Goal: Find specific page/section: Find specific page/section

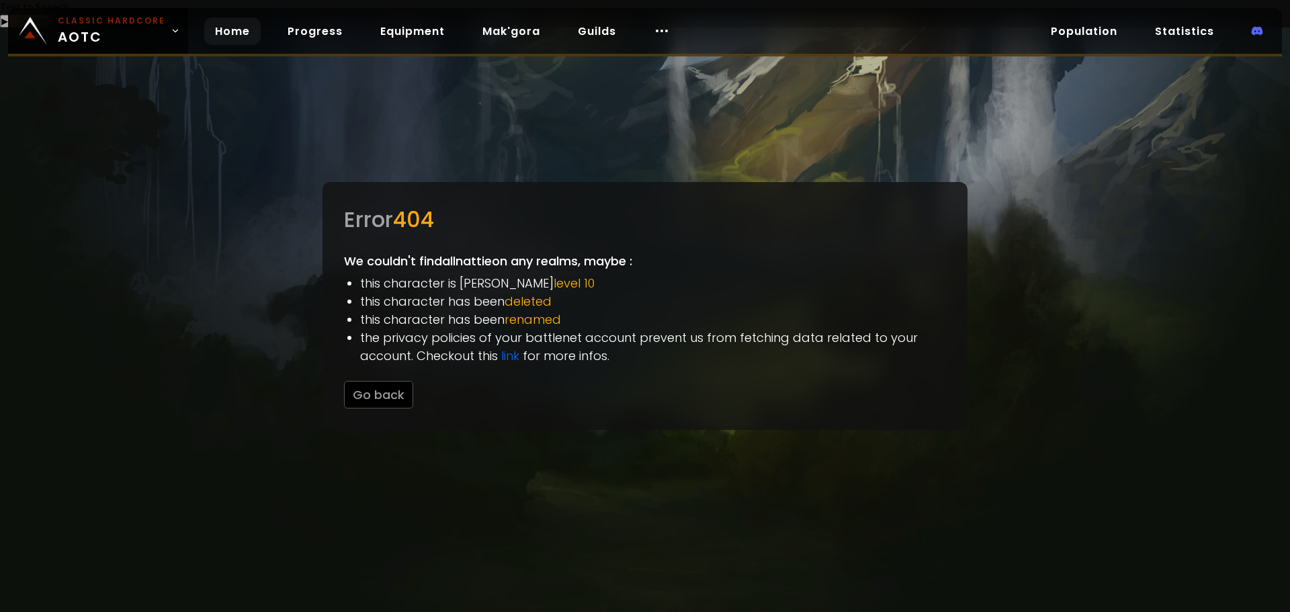
click at [218, 36] on link "Home" at bounding box center [232, 31] width 56 height 28
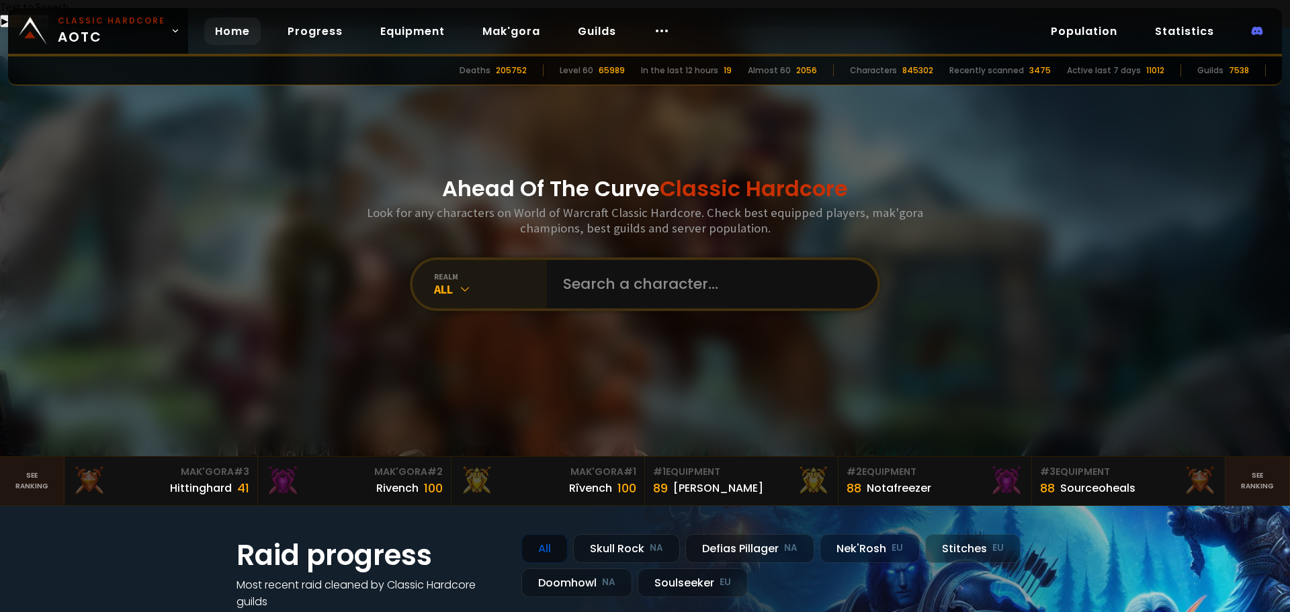
click at [477, 282] on div "All" at bounding box center [490, 289] width 113 height 15
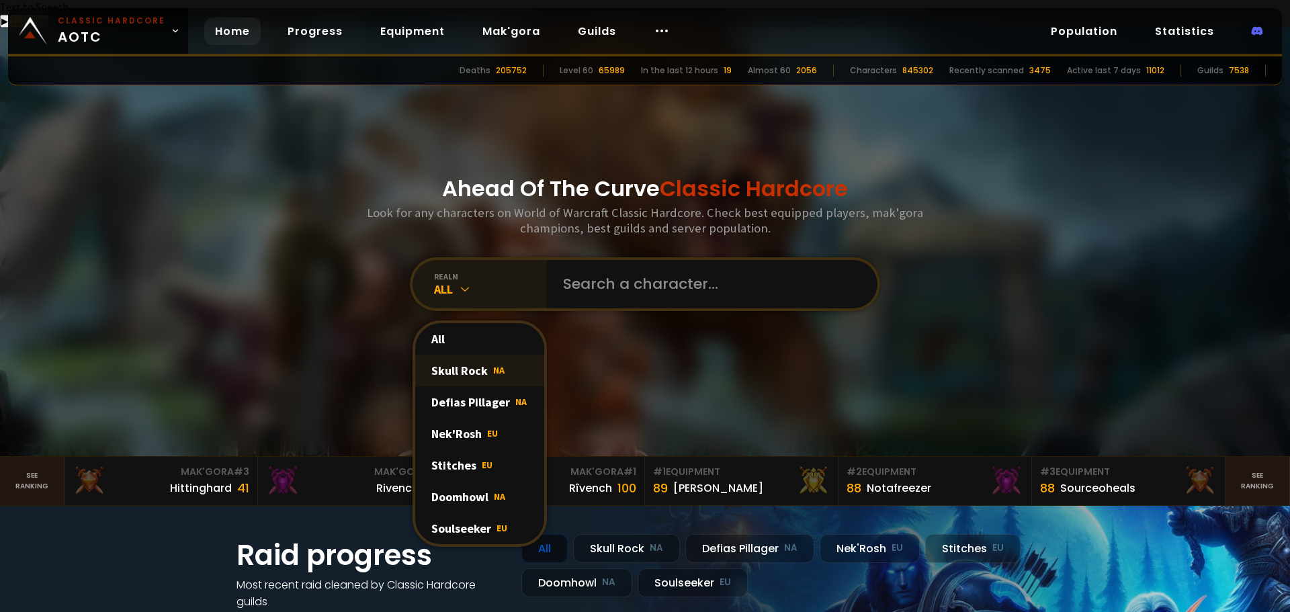
click at [472, 355] on div "Skull Rock NA" at bounding box center [479, 371] width 129 height 32
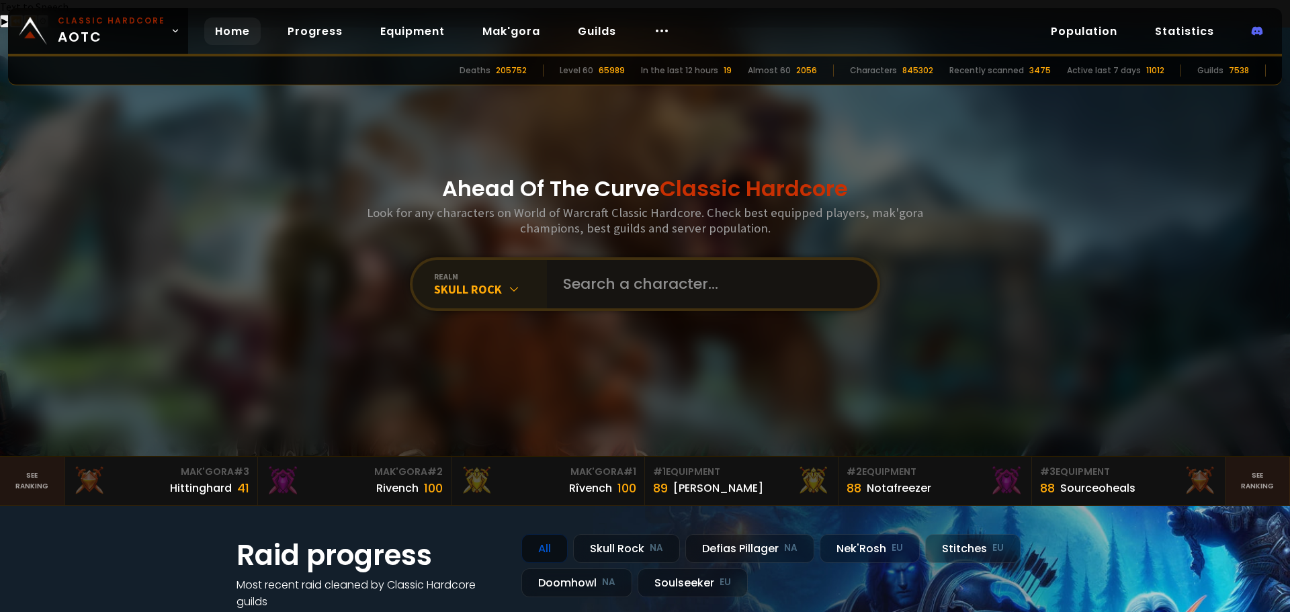
click at [620, 263] on input "text" at bounding box center [708, 284] width 306 height 48
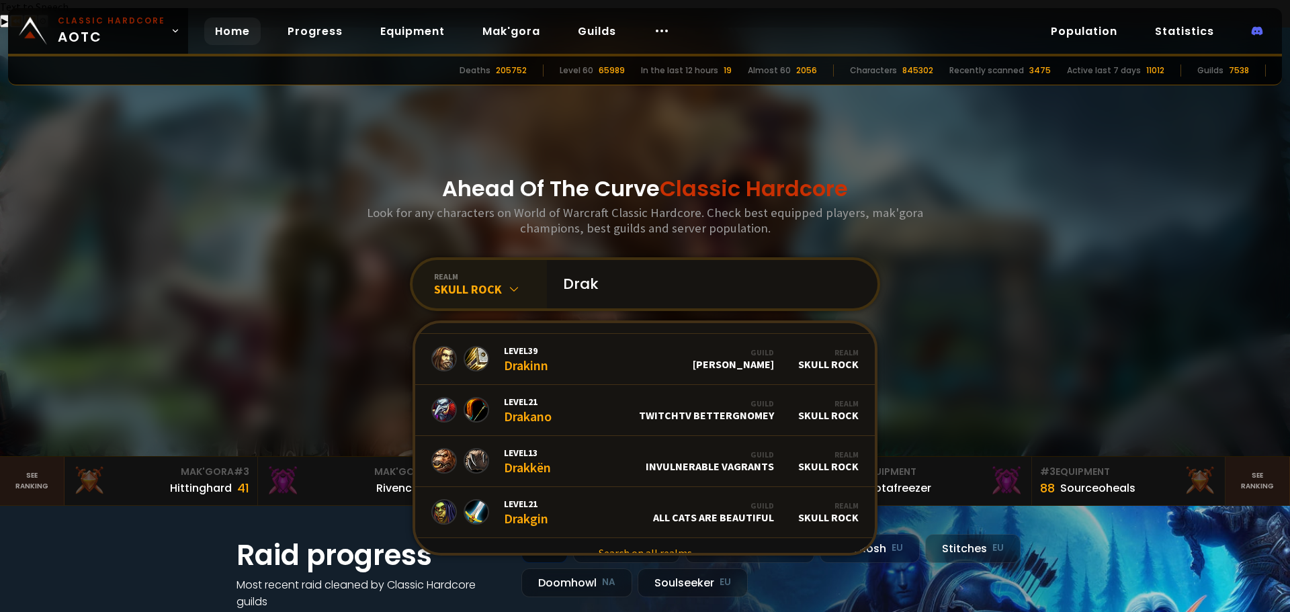
scroll to position [821, 0]
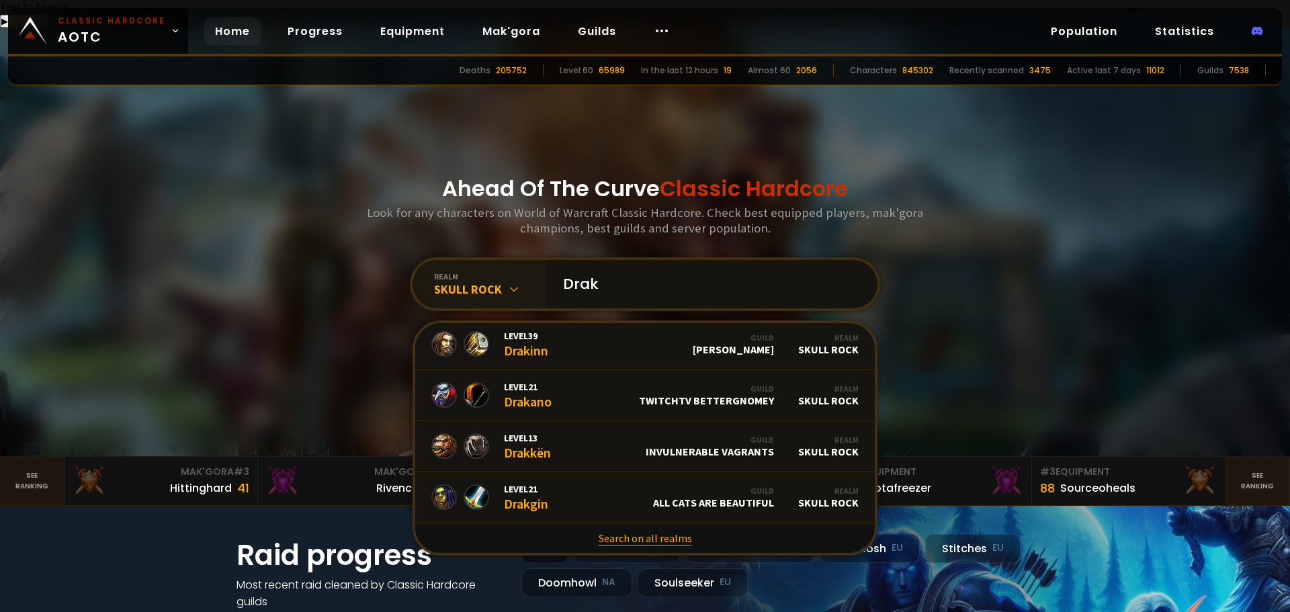
type input "Drak"
click at [653, 524] on link "Search on all realms" at bounding box center [645, 539] width 460 height 30
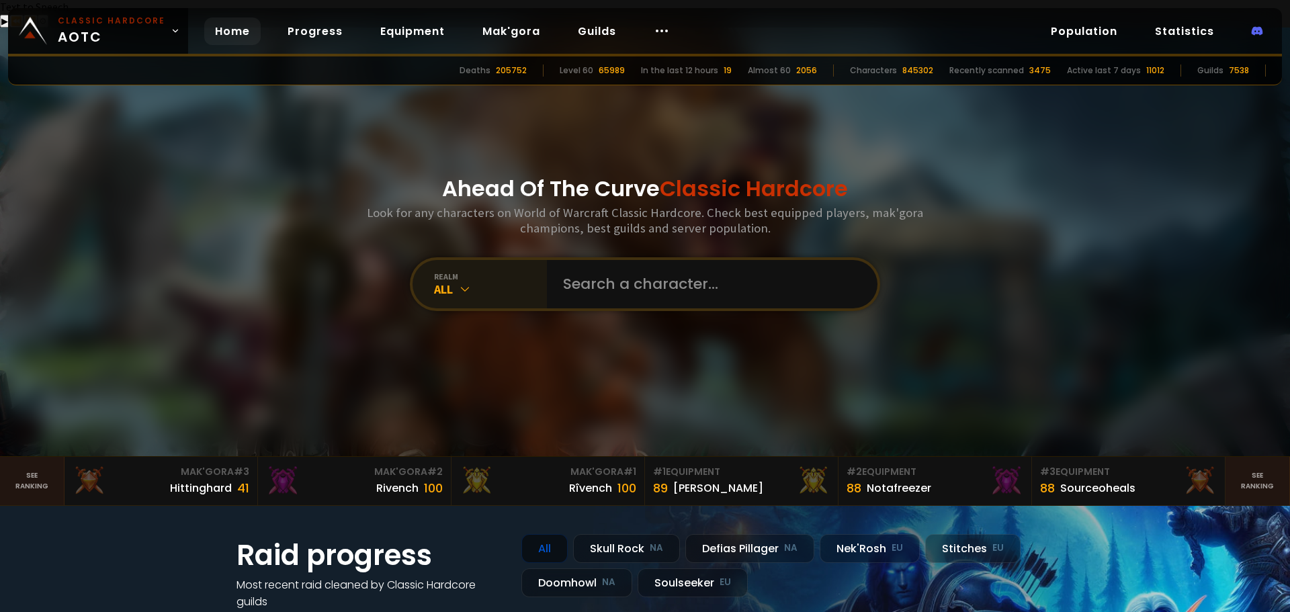
click at [460, 282] on icon at bounding box center [464, 288] width 13 height 13
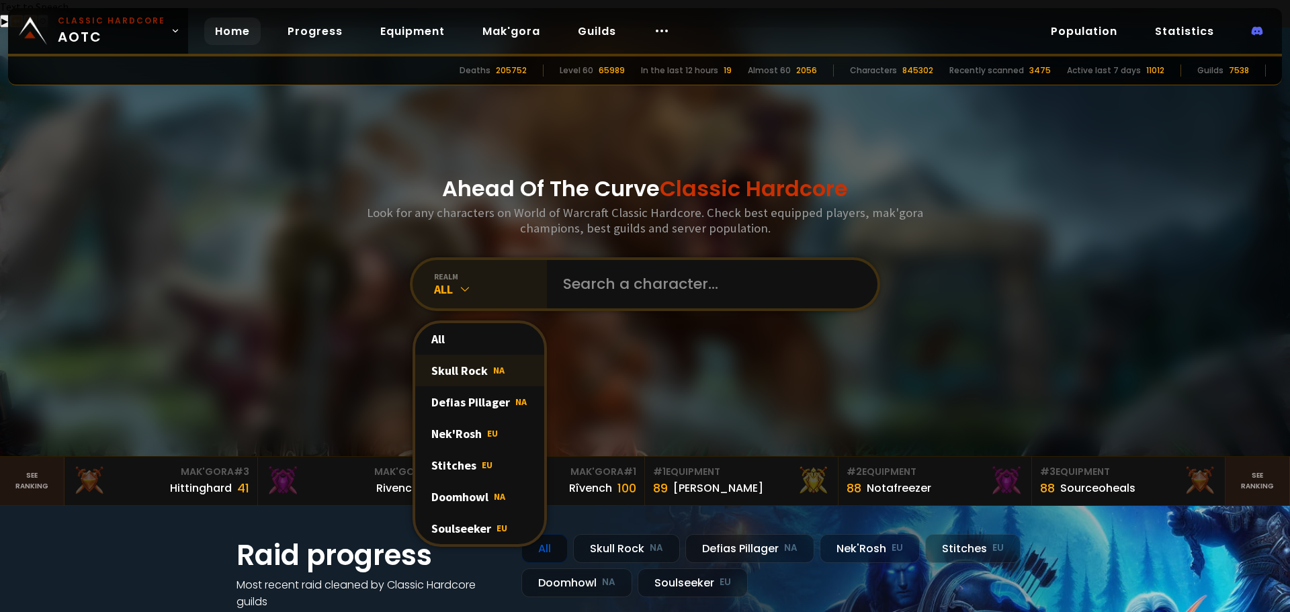
click at [448, 355] on div "Skull Rock NA" at bounding box center [479, 371] width 129 height 32
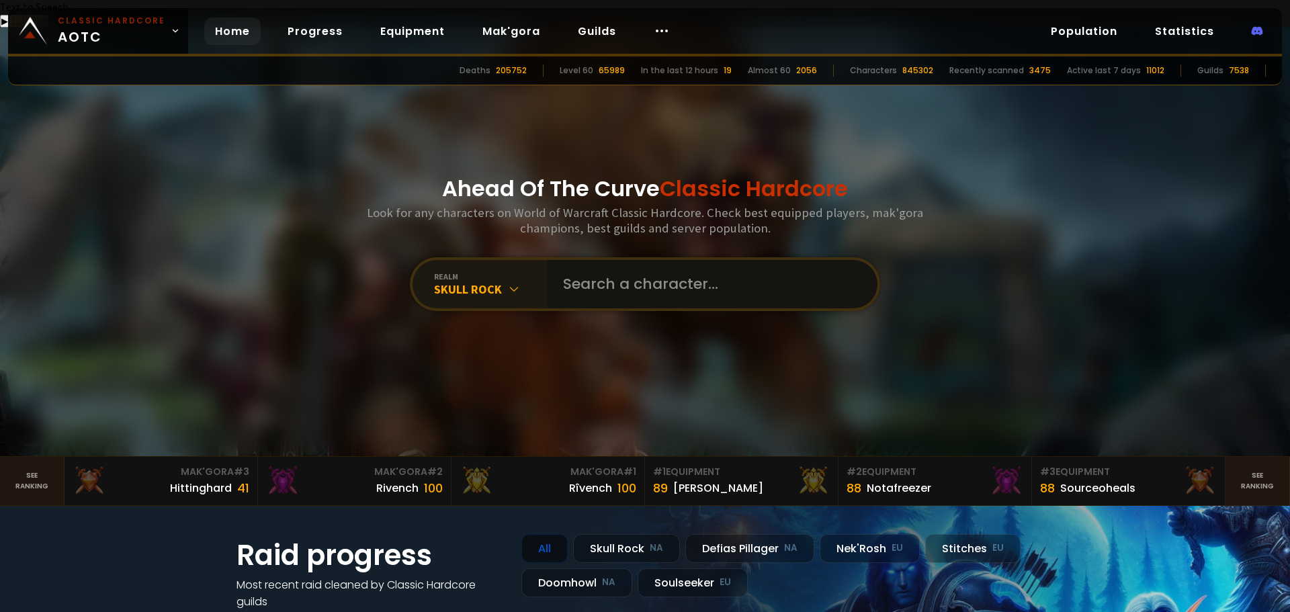
click at [632, 260] on input "text" at bounding box center [708, 284] width 306 height 48
type input "Draken"
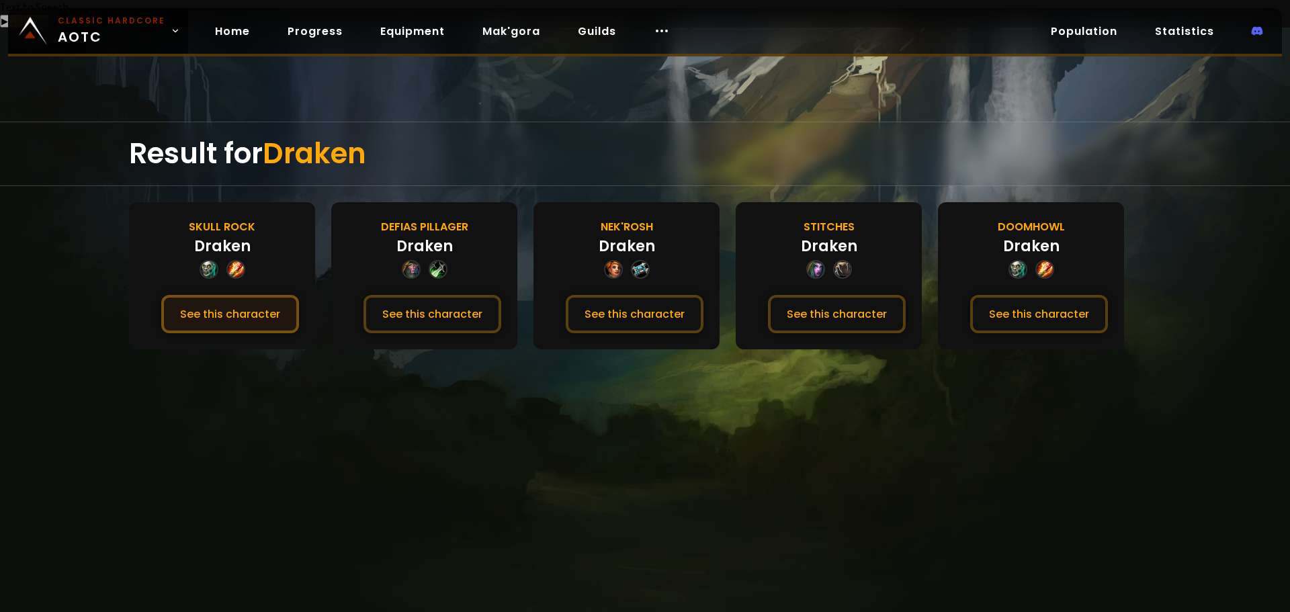
click at [263, 295] on button "See this character" at bounding box center [230, 314] width 138 height 38
click at [1016, 295] on button "See this character" at bounding box center [1039, 314] width 138 height 38
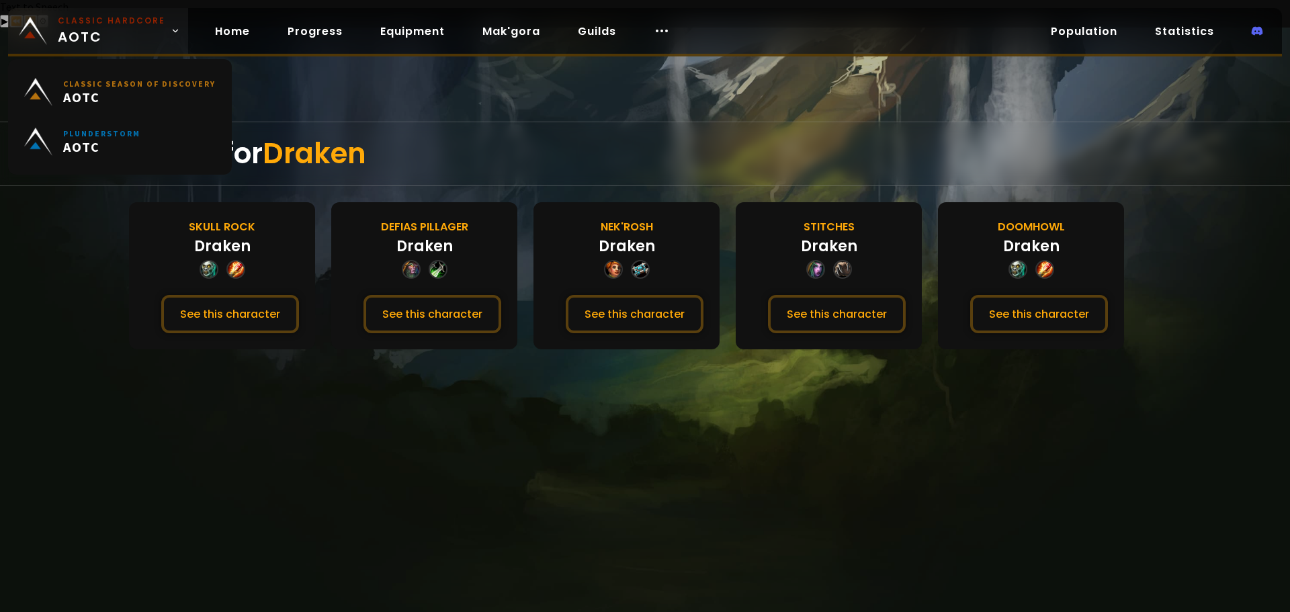
click at [165, 26] on link "Classic Hardcore AOTC" at bounding box center [98, 31] width 180 height 46
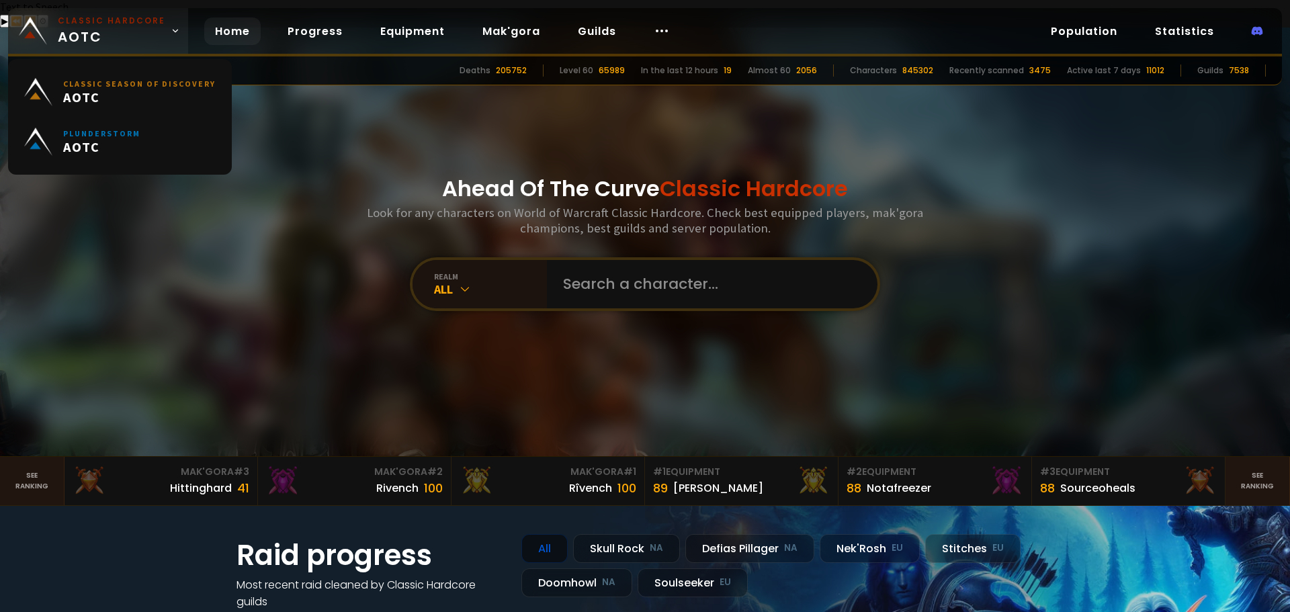
click at [165, 26] on link "Classic Hardcore AOTC" at bounding box center [98, 31] width 180 height 46
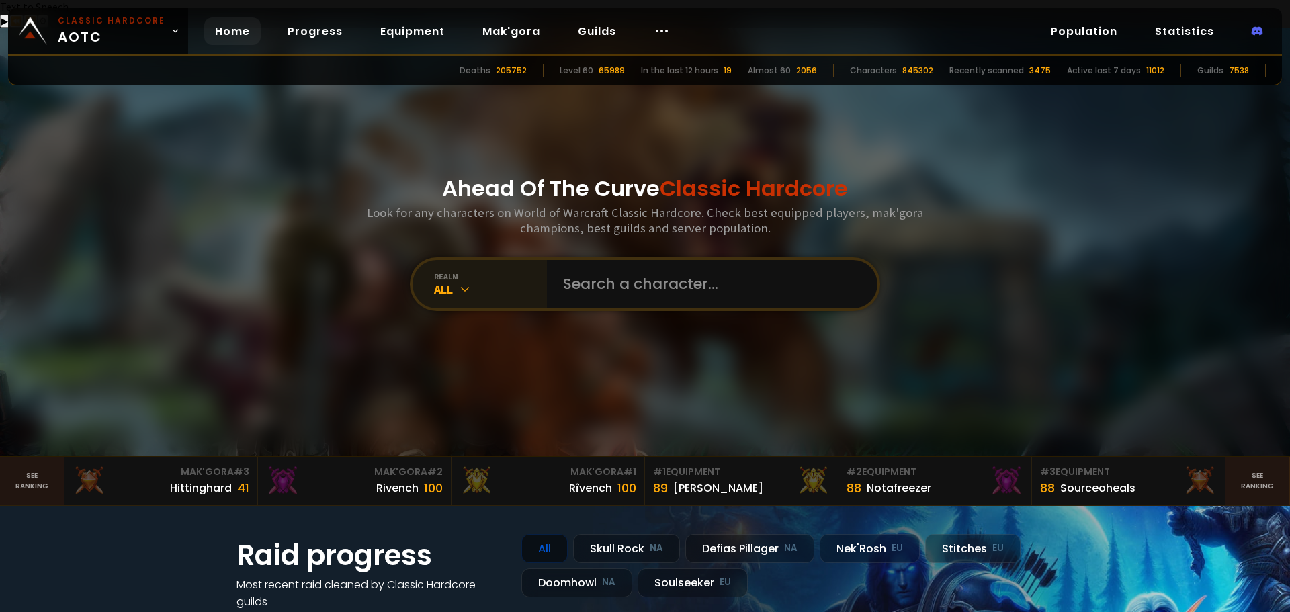
click at [462, 282] on icon at bounding box center [464, 288] width 13 height 13
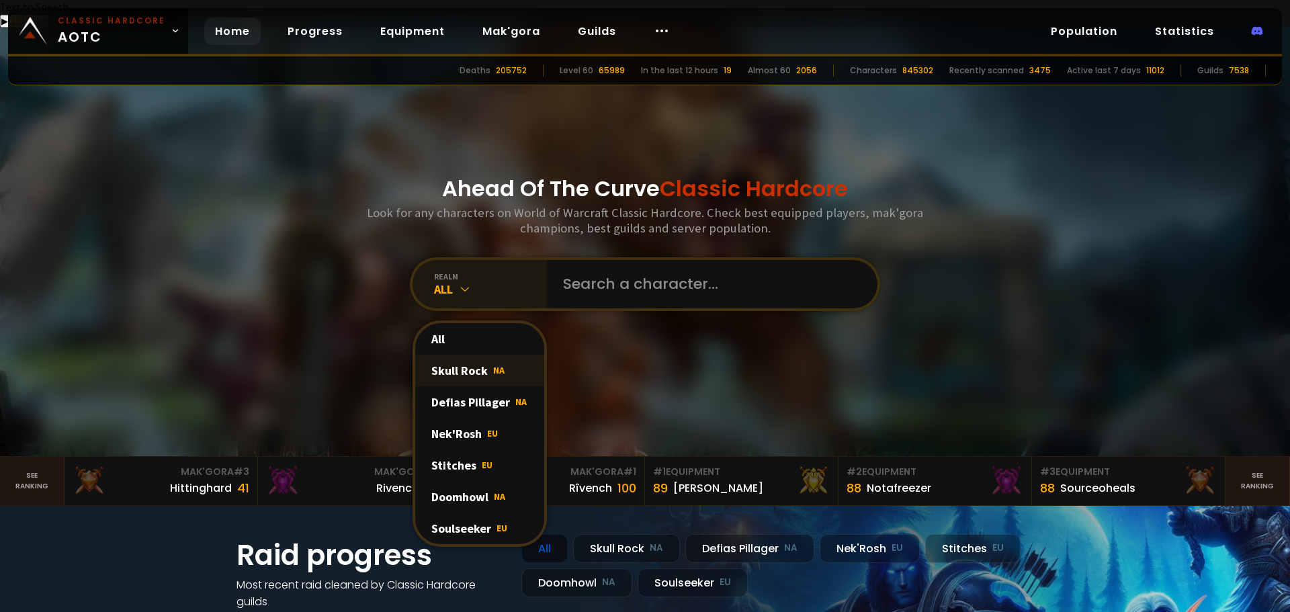
click at [463, 355] on div "Skull Rock NA" at bounding box center [479, 371] width 129 height 32
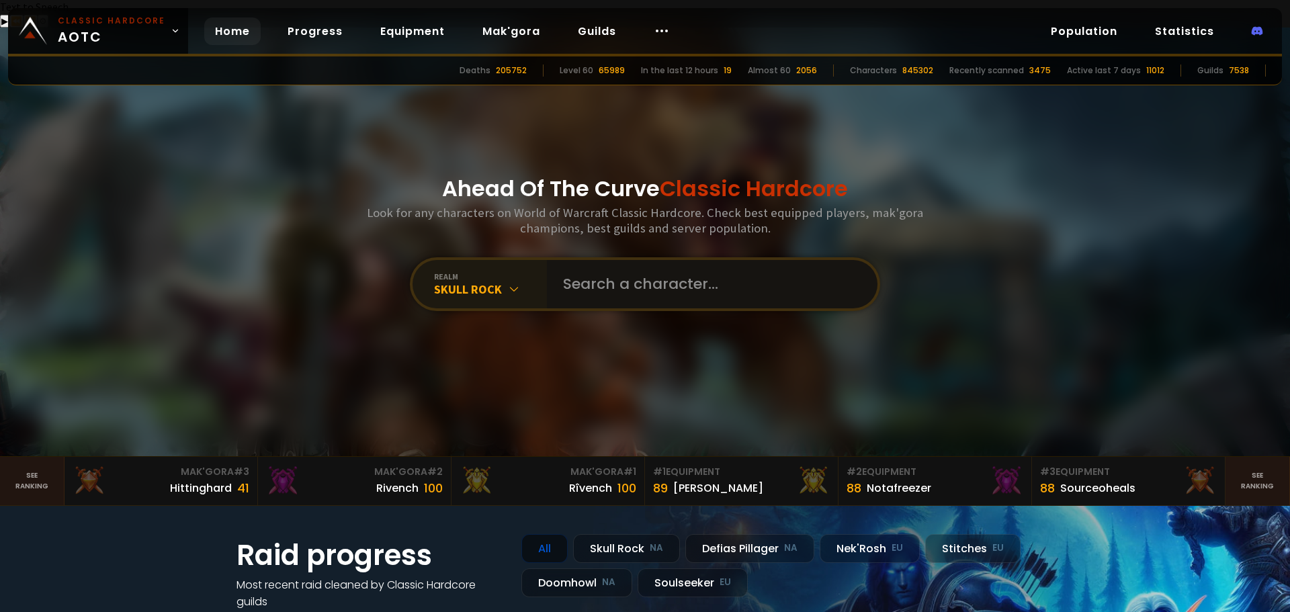
click at [667, 260] on input "text" at bounding box center [708, 284] width 306 height 48
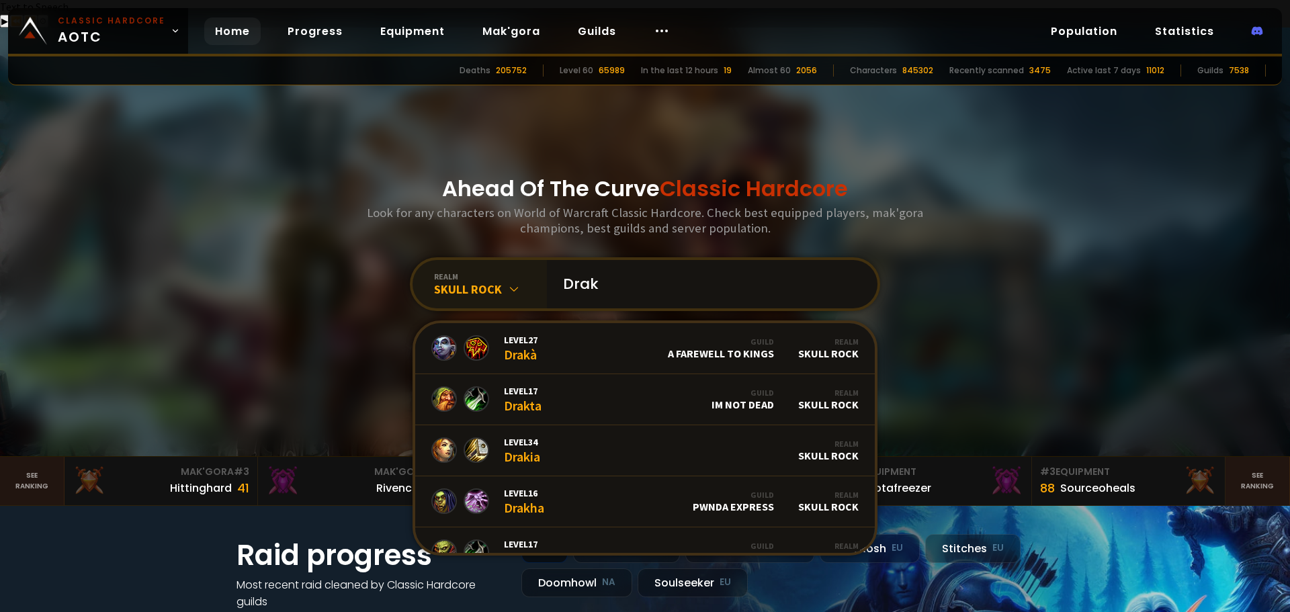
paste input "é"
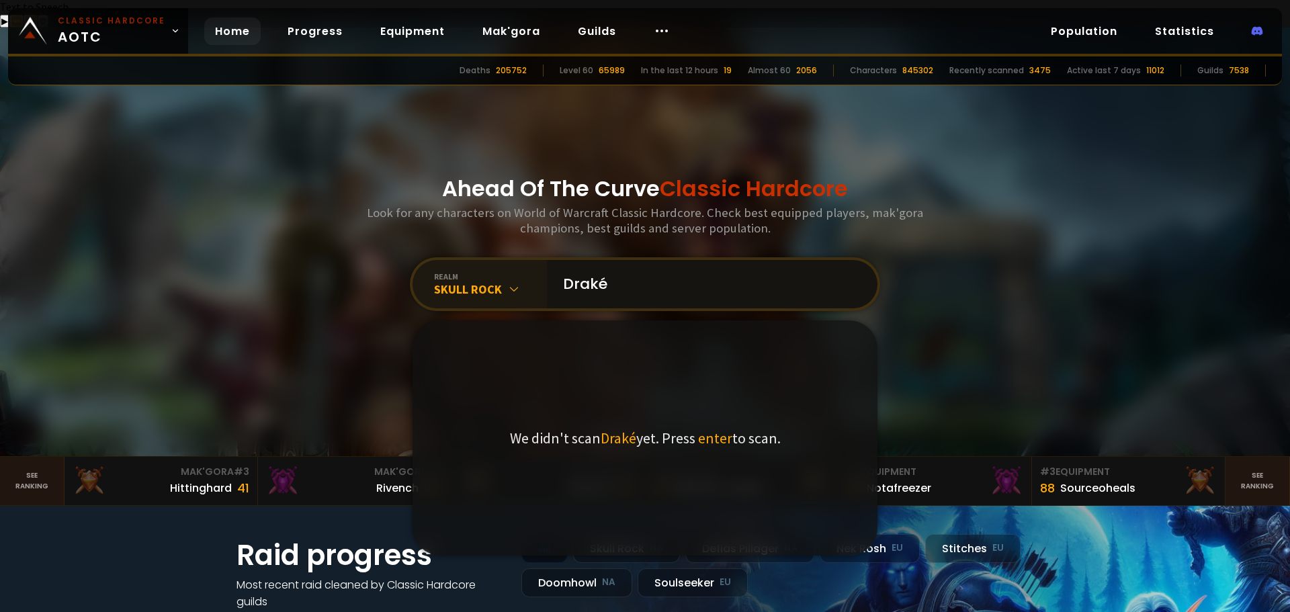
type input "Drakén"
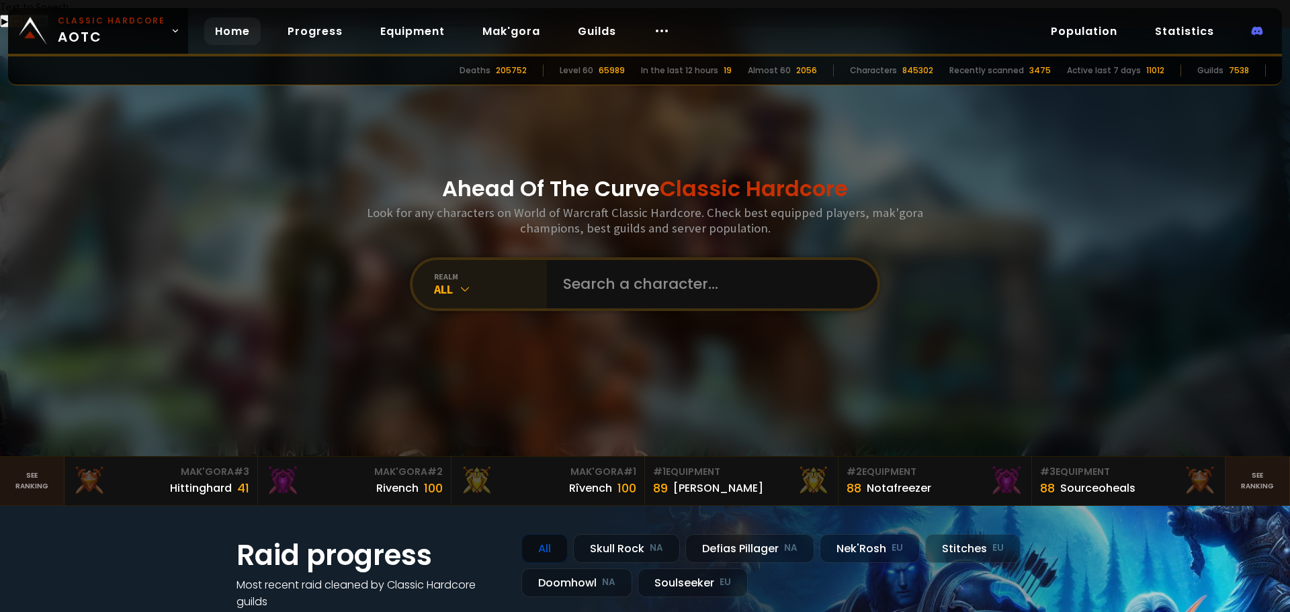
click at [466, 282] on icon at bounding box center [464, 288] width 13 height 13
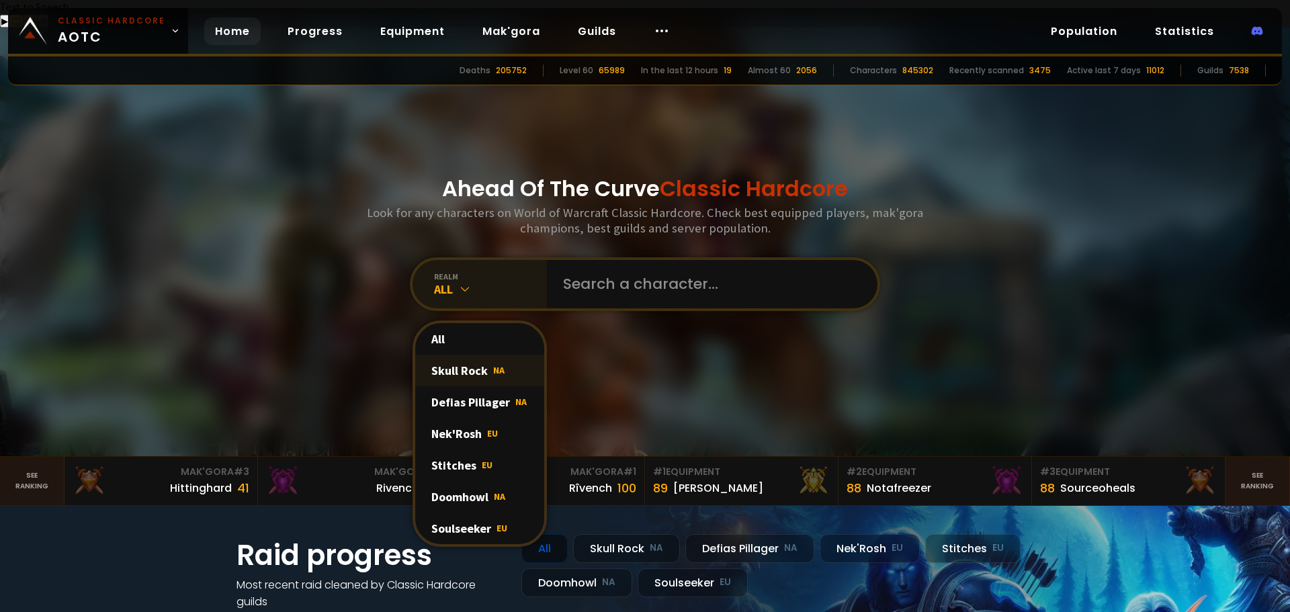
click at [470, 355] on div "Skull Rock NA" at bounding box center [479, 371] width 129 height 32
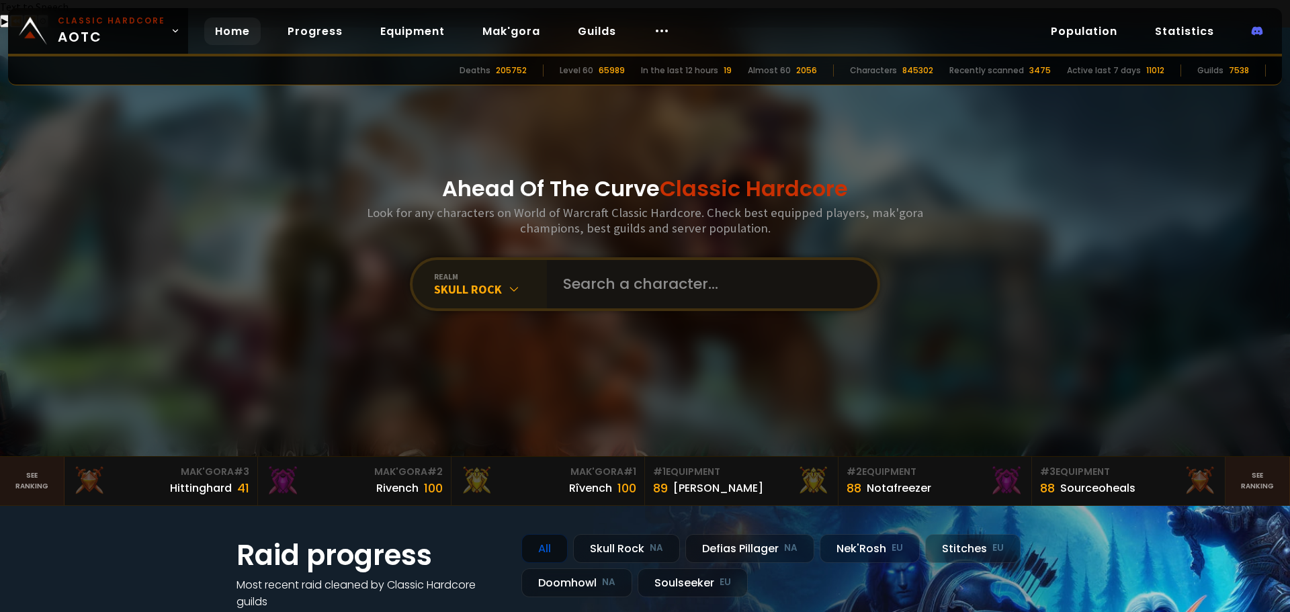
click at [612, 260] on input "text" at bounding box center [708, 284] width 306 height 48
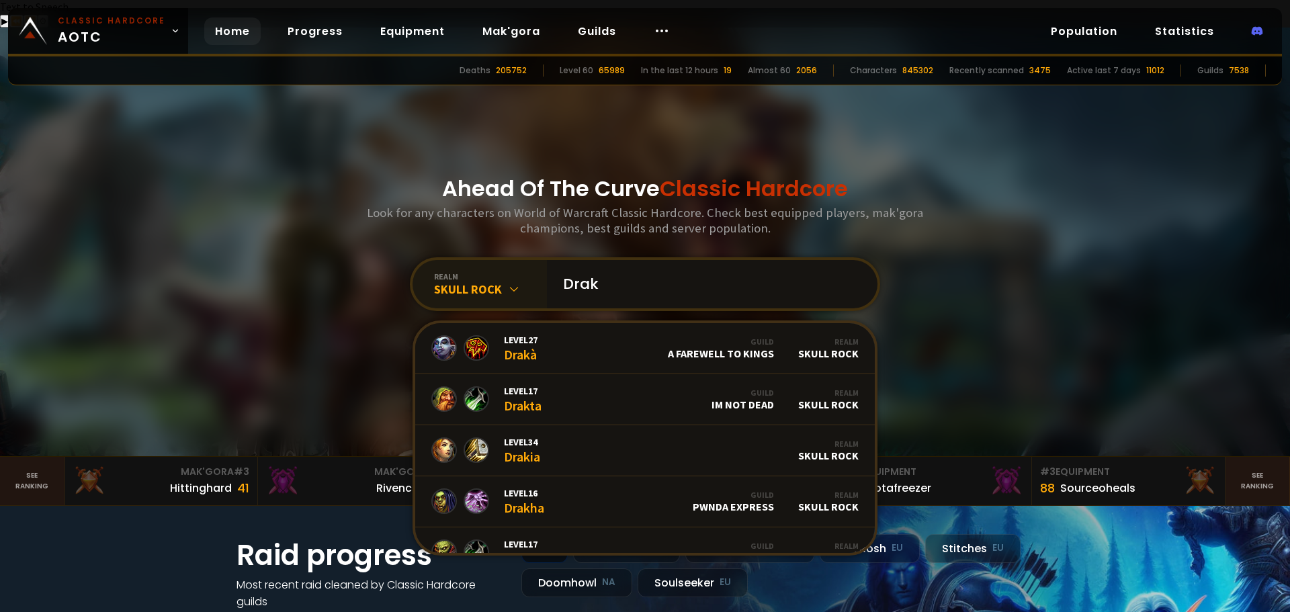
paste input "è"
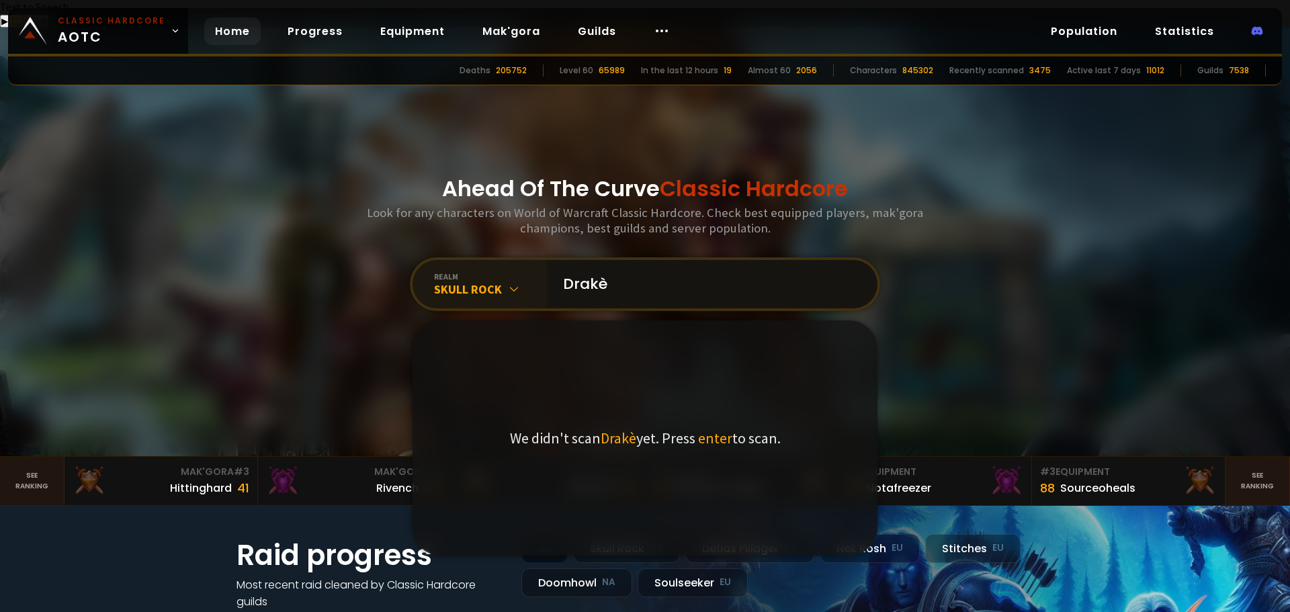
type input "Drakèn"
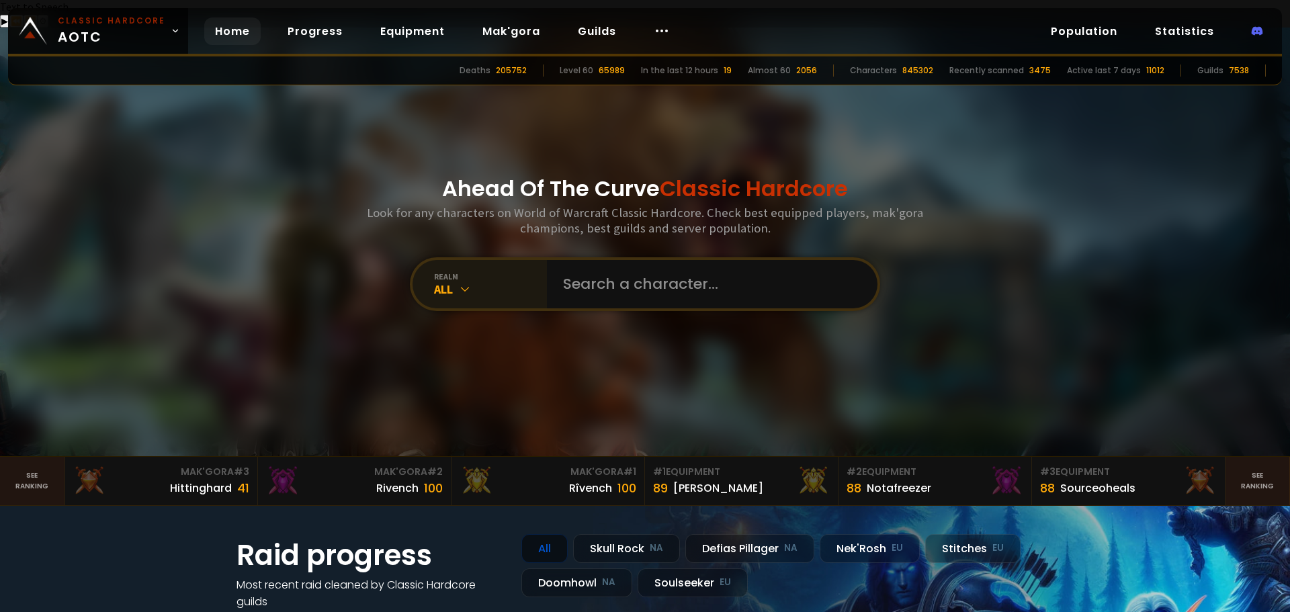
click at [497, 282] on div "All" at bounding box center [490, 289] width 113 height 15
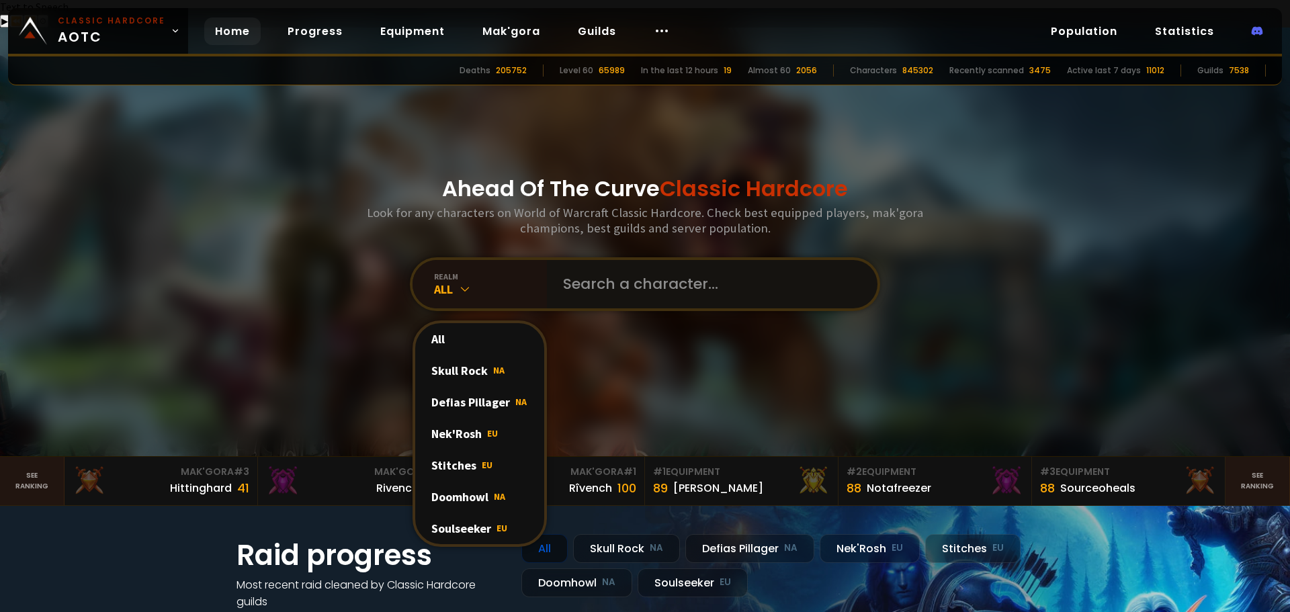
click at [563, 265] on input "text" at bounding box center [708, 284] width 306 height 48
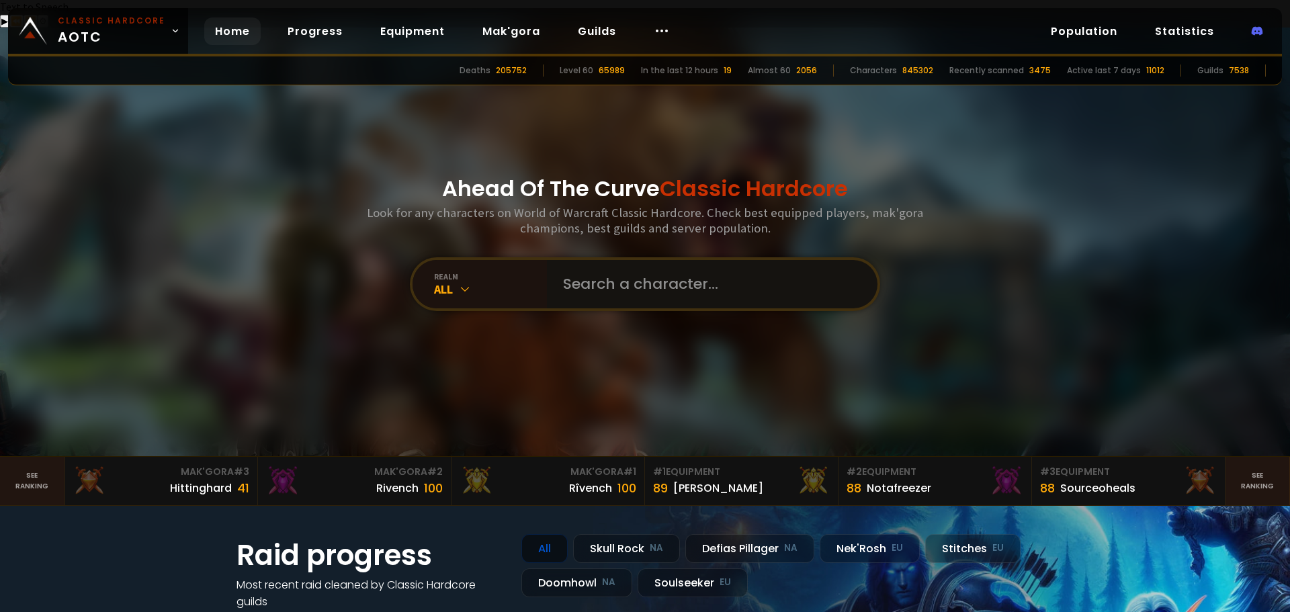
paste input "è"
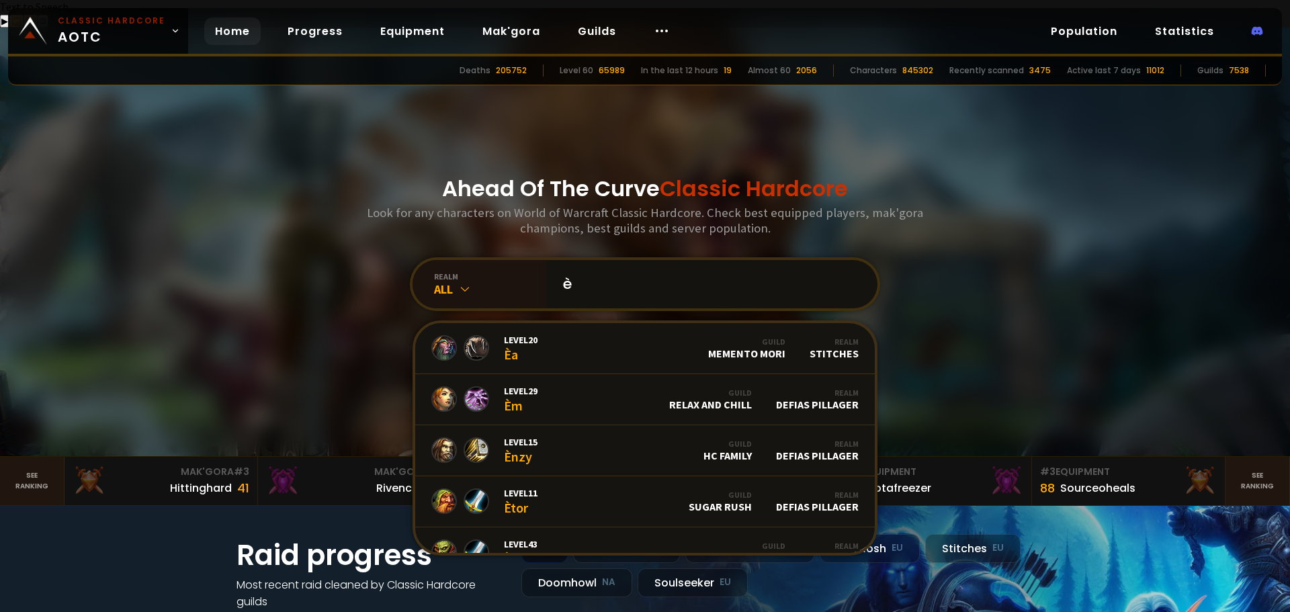
click at [555, 269] on input "è" at bounding box center [708, 284] width 306 height 48
paste input "text"
type input "é"
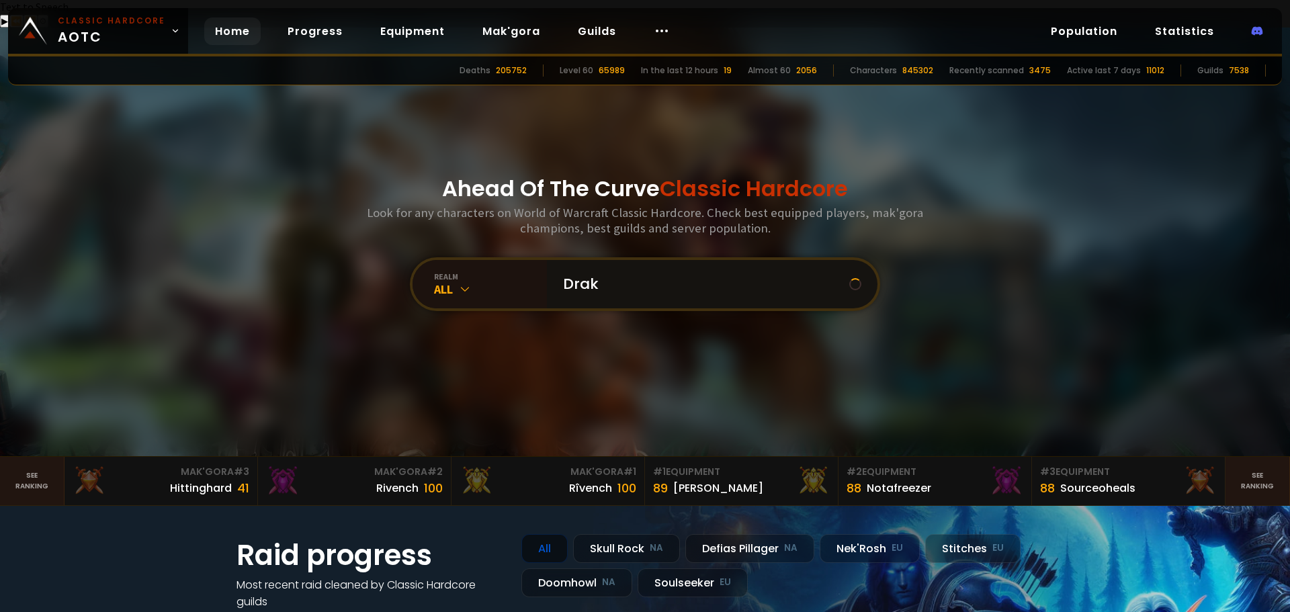
paste input "é"
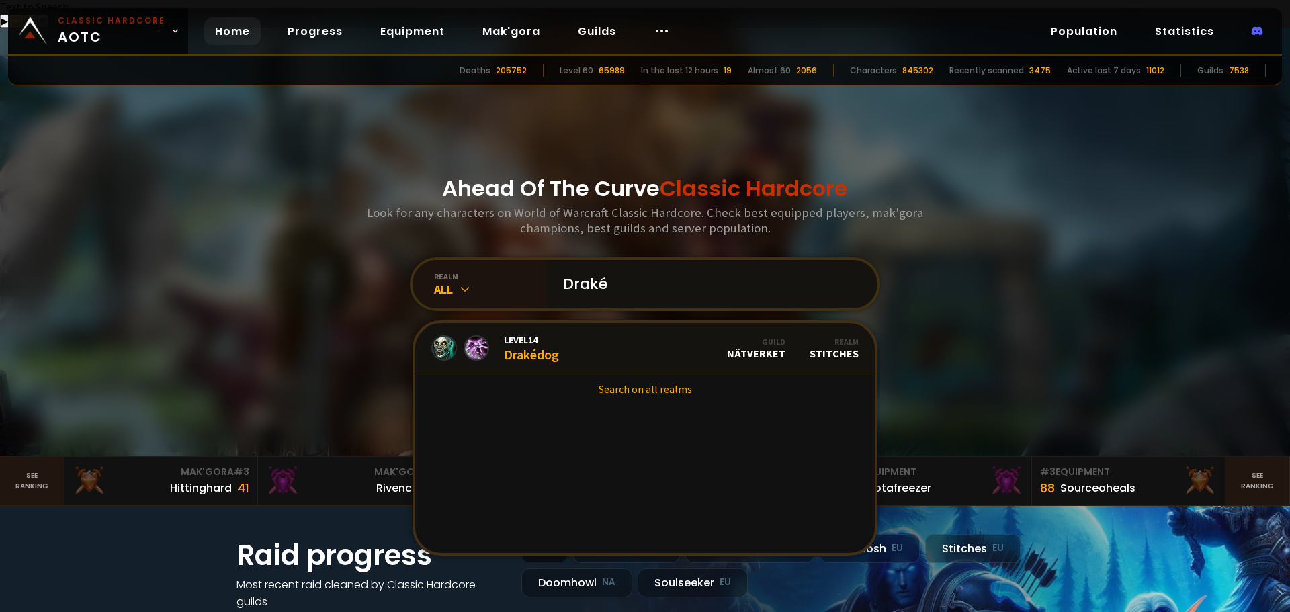
type input "Drakén"
